Goal: Information Seeking & Learning: Compare options

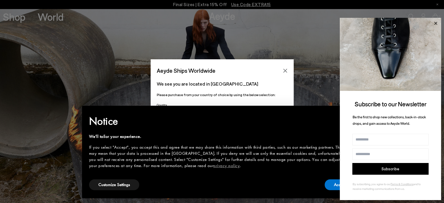
click at [436, 24] on icon at bounding box center [436, 24] width 8 height 8
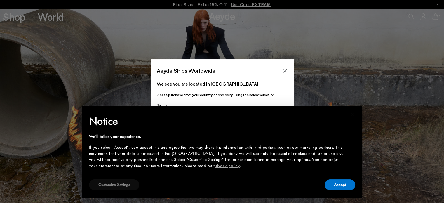
click at [128, 181] on button "Customize Settings" at bounding box center [114, 184] width 50 height 11
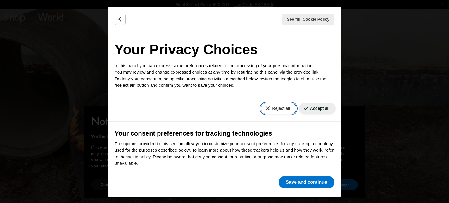
click at [266, 103] on button "Reject all" at bounding box center [278, 108] width 35 height 11
click at [266, 107] on button "Reject all" at bounding box center [278, 108] width 35 height 11
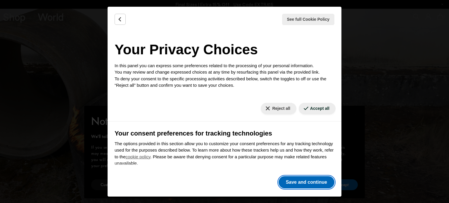
click at [299, 184] on button "Save and continue" at bounding box center [306, 182] width 56 height 12
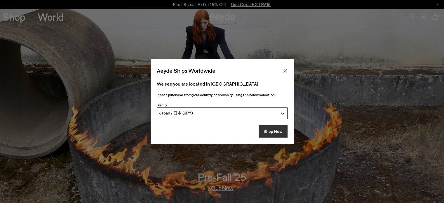
click at [273, 128] on button "Shop Now" at bounding box center [273, 131] width 29 height 12
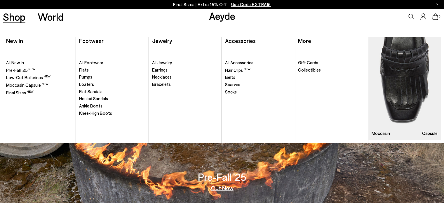
click at [13, 17] on link "Shop" at bounding box center [14, 17] width 22 height 10
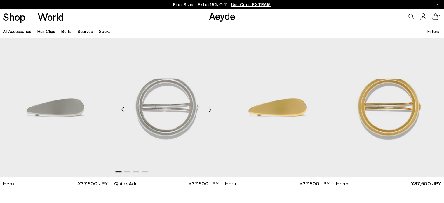
click at [206, 108] on div "Next slide" at bounding box center [211, 110] width 18 height 18
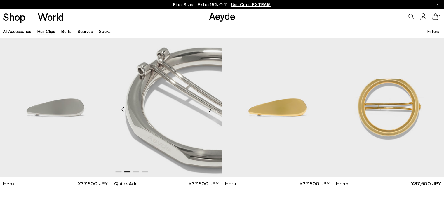
click at [206, 108] on div "Next slide" at bounding box center [211, 110] width 18 height 18
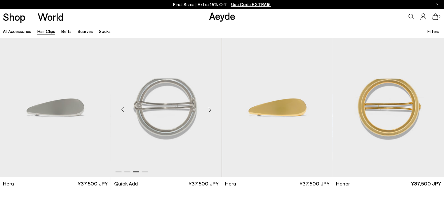
click at [206, 108] on div "Next slide" at bounding box center [211, 110] width 18 height 18
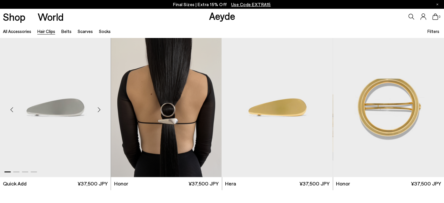
click at [104, 107] on div "Next slide" at bounding box center [99, 110] width 18 height 18
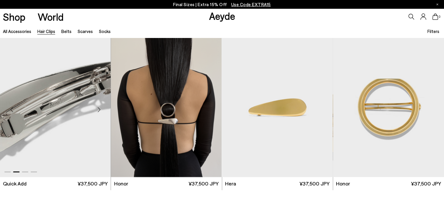
click at [104, 107] on div "Next slide" at bounding box center [99, 110] width 18 height 18
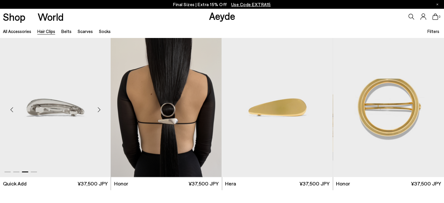
click at [104, 107] on div "Next slide" at bounding box center [99, 110] width 18 height 18
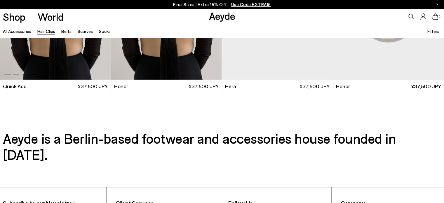
scroll to position [183, 0]
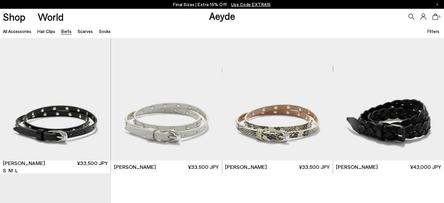
scroll to position [925, 0]
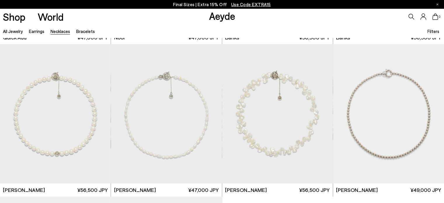
scroll to position [292, 0]
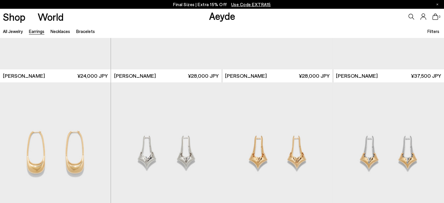
scroll to position [1071, 0]
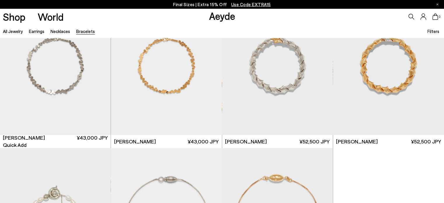
scroll to position [292, 0]
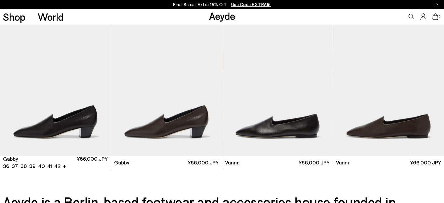
scroll to position [828, 0]
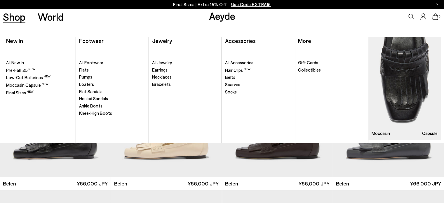
click at [87, 115] on span "Knee-High Boots" at bounding box center [95, 112] width 33 height 5
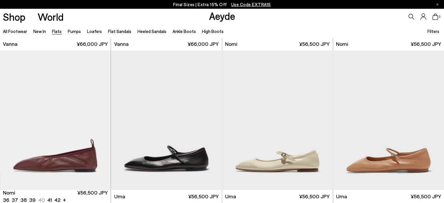
scroll to position [341, 0]
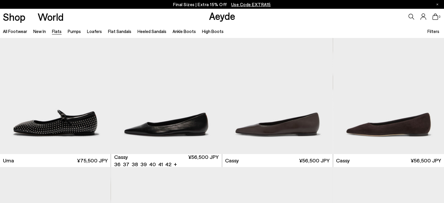
scroll to position [730, 0]
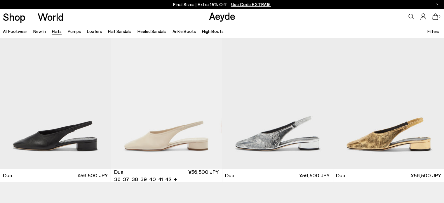
scroll to position [2191, 0]
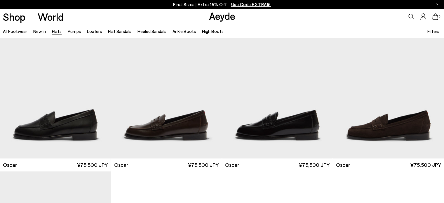
scroll to position [3214, 0]
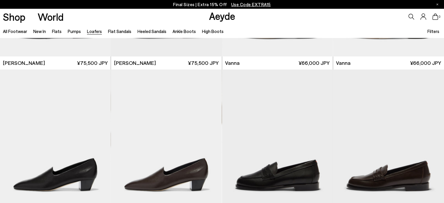
scroll to position [828, 0]
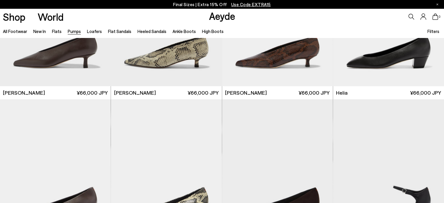
scroll to position [292, 0]
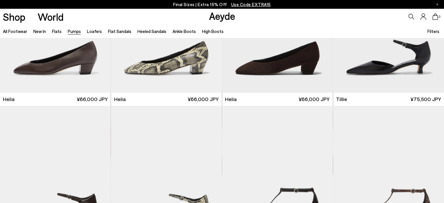
scroll to position [487, 0]
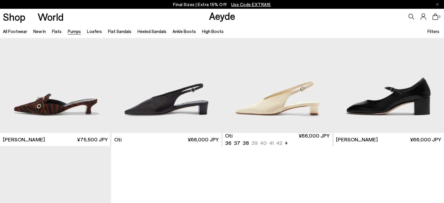
scroll to position [2581, 0]
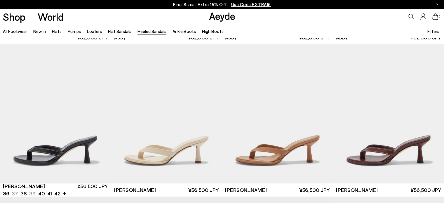
scroll to position [243, 0]
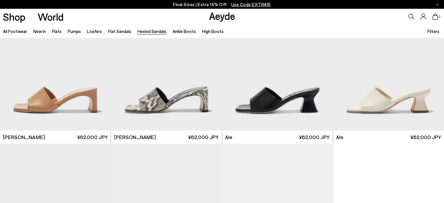
scroll to position [1461, 0]
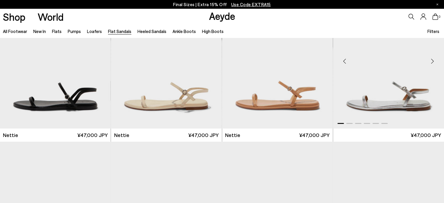
scroll to position [195, 0]
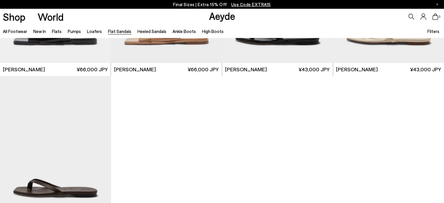
scroll to position [974, 0]
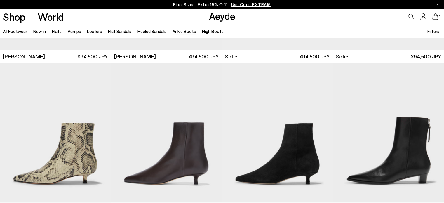
scroll to position [730, 0]
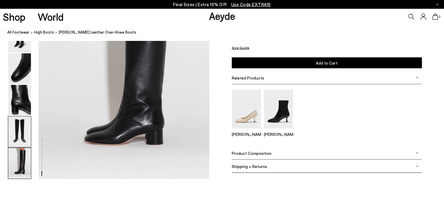
scroll to position [1071, 0]
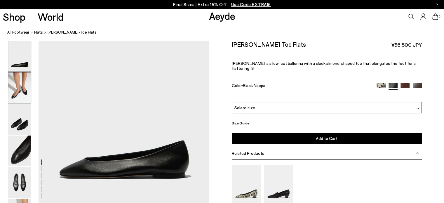
click at [21, 88] on img at bounding box center [19, 87] width 23 height 31
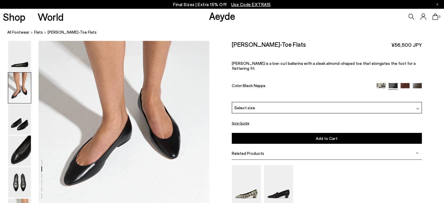
scroll to position [262, 0]
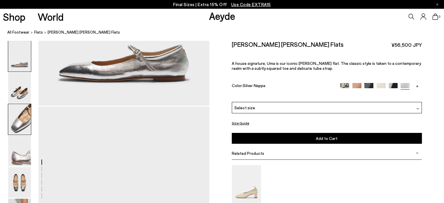
scroll to position [195, 0]
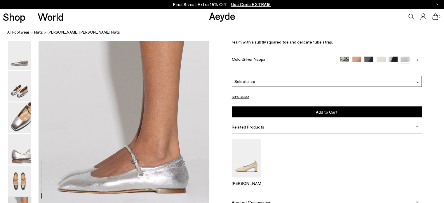
scroll to position [1217, 0]
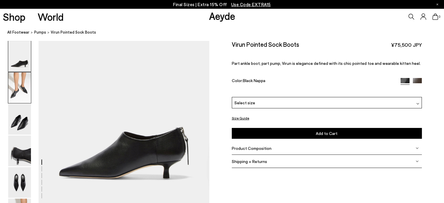
click at [13, 84] on img at bounding box center [19, 87] width 23 height 31
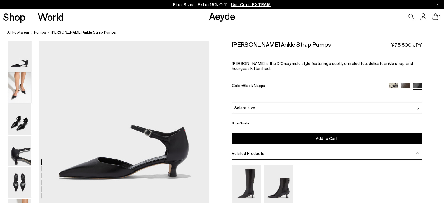
click at [13, 84] on img at bounding box center [19, 87] width 23 height 31
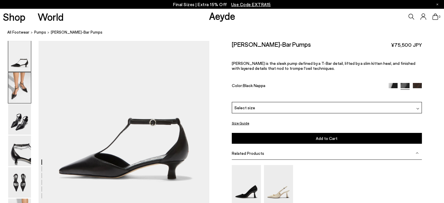
click at [13, 84] on img at bounding box center [19, 87] width 23 height 31
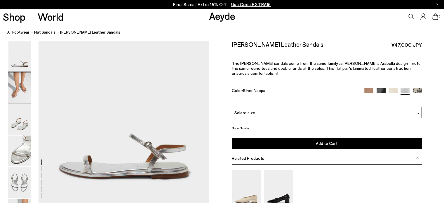
click at [25, 91] on img at bounding box center [19, 87] width 23 height 31
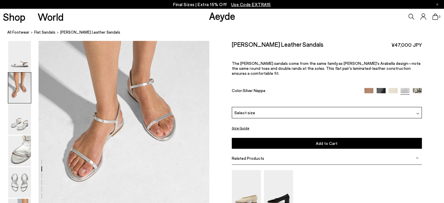
scroll to position [262, 0]
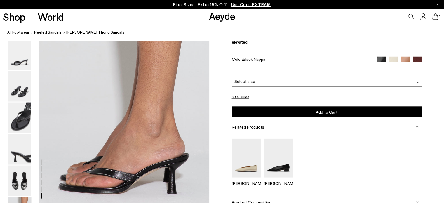
scroll to position [1168, 0]
